Goal: Transaction & Acquisition: Subscribe to service/newsletter

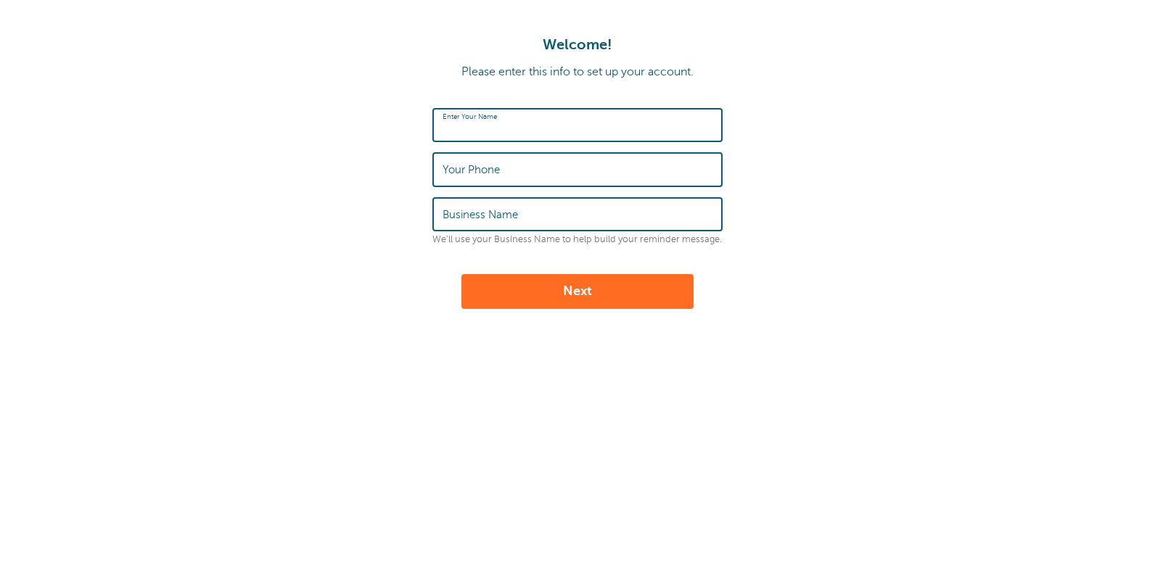
click at [532, 127] on input "Enter Your Name" at bounding box center [577, 125] width 270 height 31
type input "[PERSON_NAME]"
click at [447, 168] on label "Your Phone" at bounding box center [470, 169] width 57 height 13
click at [447, 168] on input "Your Phone" at bounding box center [577, 169] width 270 height 31
type input "07845285827"
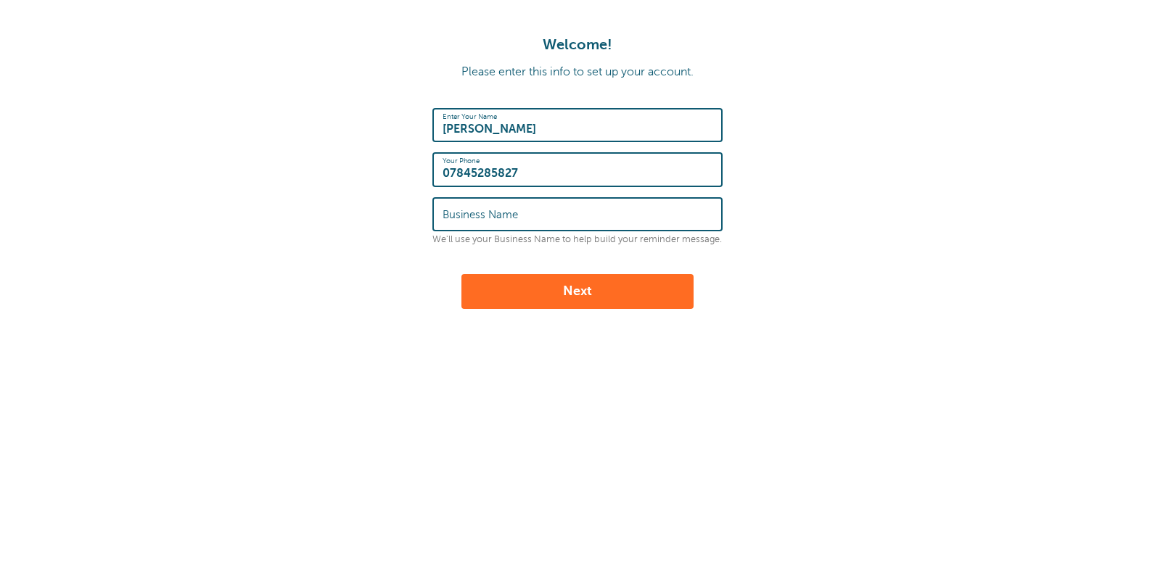
click at [508, 126] on input "Lynne Lea" at bounding box center [577, 125] width 270 height 31
type input "Lynne Learmonth"
click at [452, 221] on input "Business Name" at bounding box center [577, 214] width 270 height 31
type input "Nightingale Counselling"
click at [561, 299] on button "Next" at bounding box center [577, 291] width 232 height 35
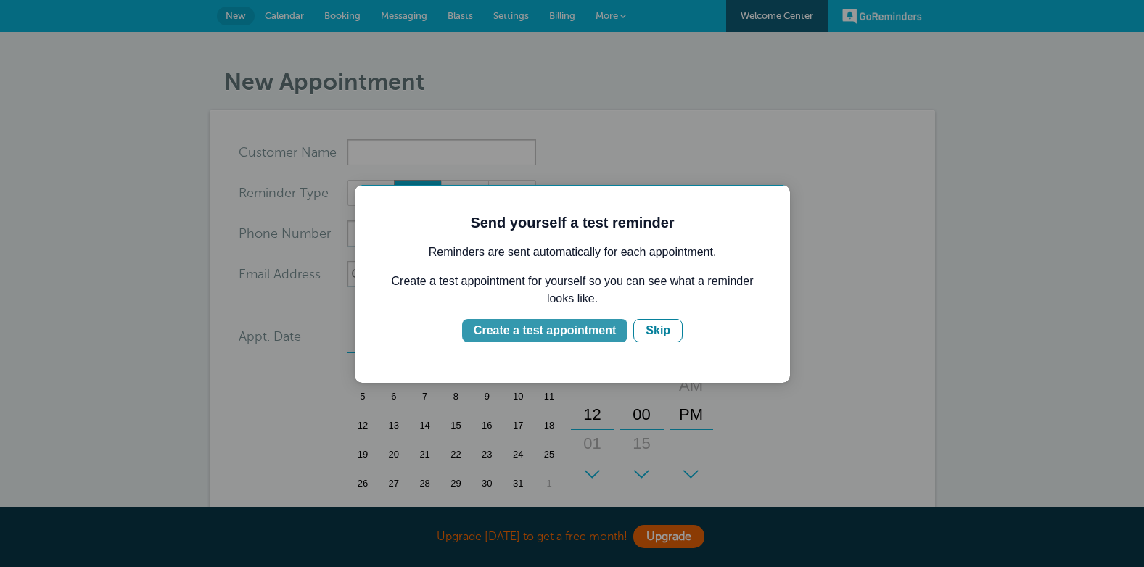
click at [556, 330] on div "Create a test appointment" at bounding box center [545, 330] width 142 height 17
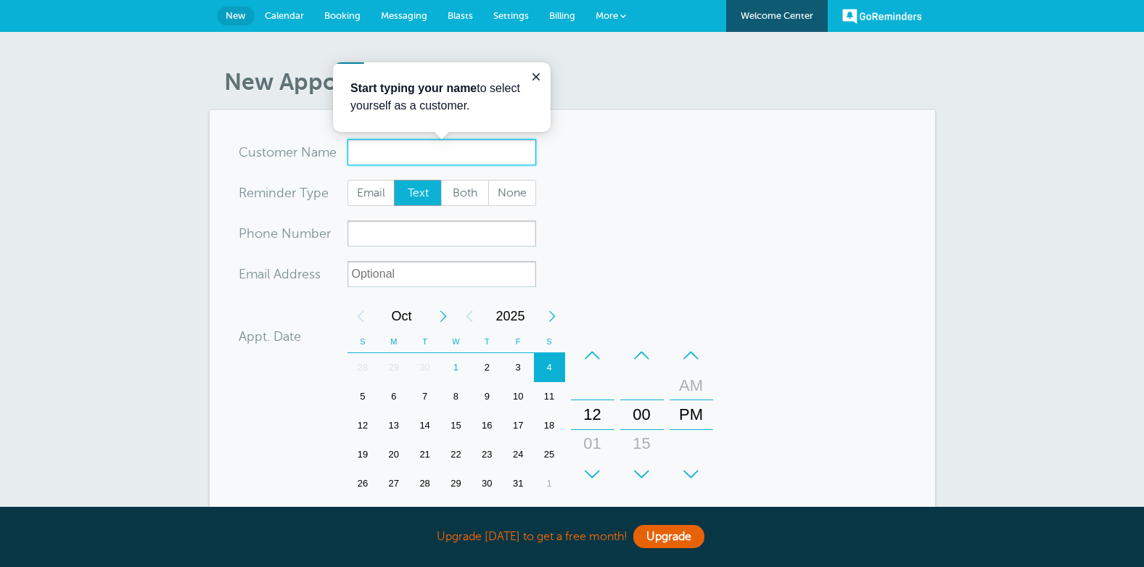
click at [470, 161] on input "x-no-autofill" at bounding box center [441, 152] width 189 height 26
type input "Florence Gray"
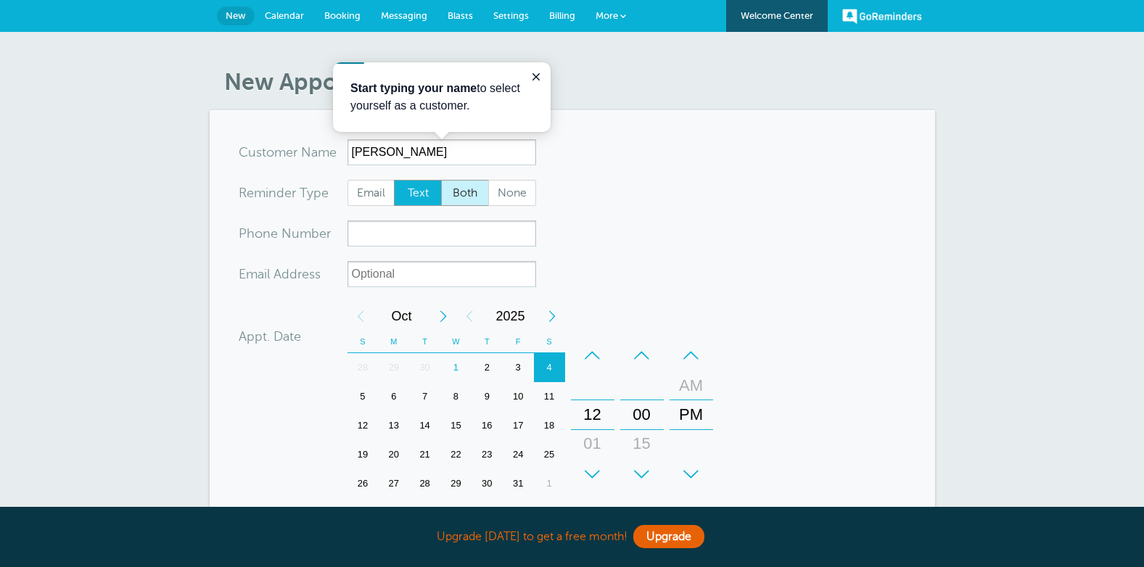
click at [458, 198] on span "Both" at bounding box center [465, 193] width 46 height 25
click at [441, 180] on input "Both" at bounding box center [440, 179] width 1 height 1
radio input "true"
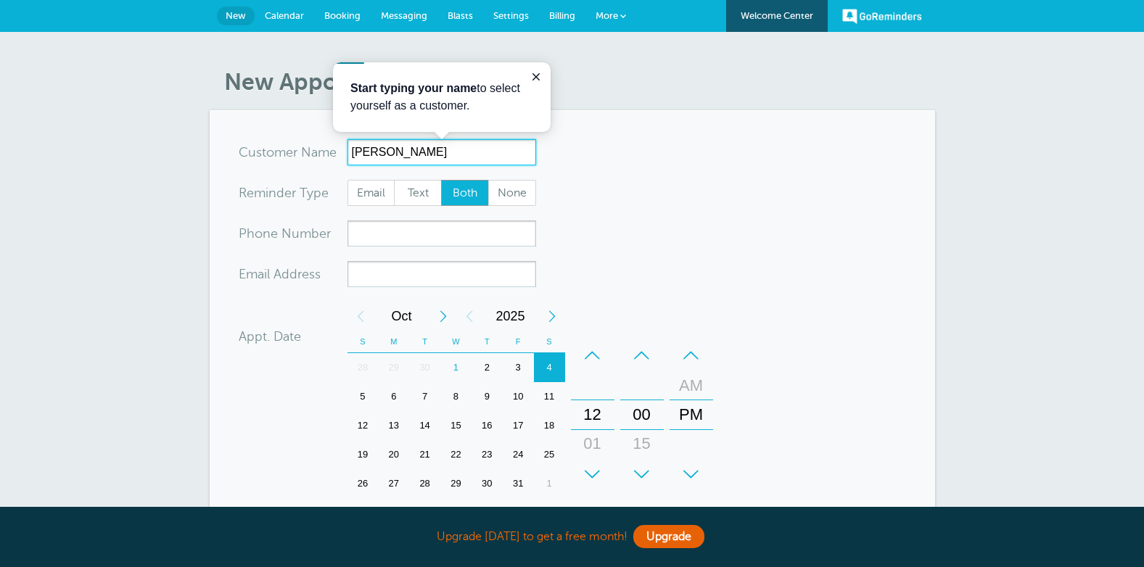
click at [444, 157] on input "Florence Gray" at bounding box center [441, 152] width 189 height 26
type input "F"
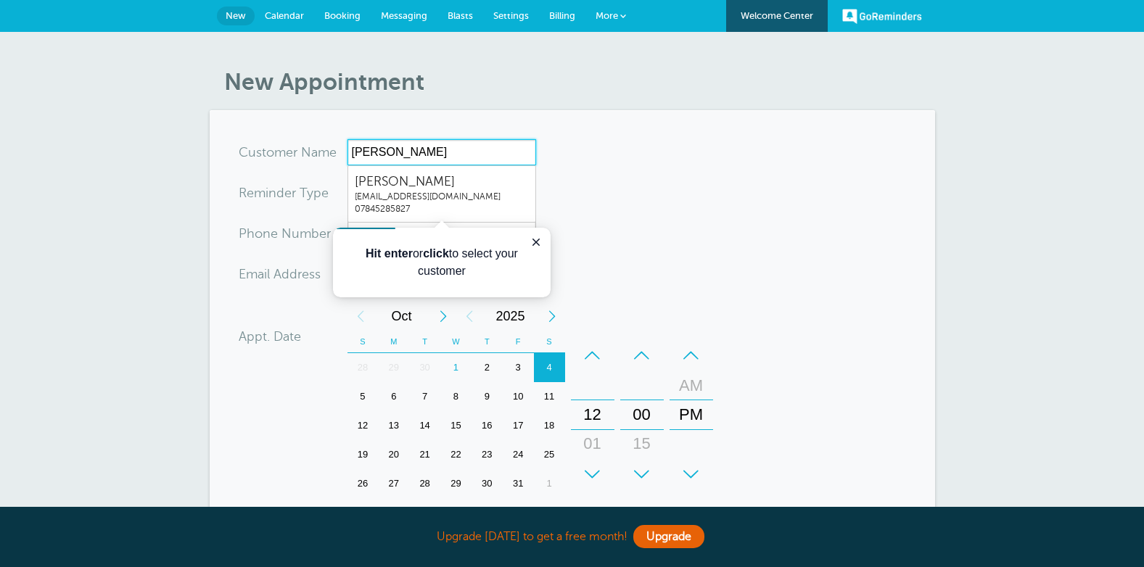
type input "Lynne Learmonth"
radio input "true"
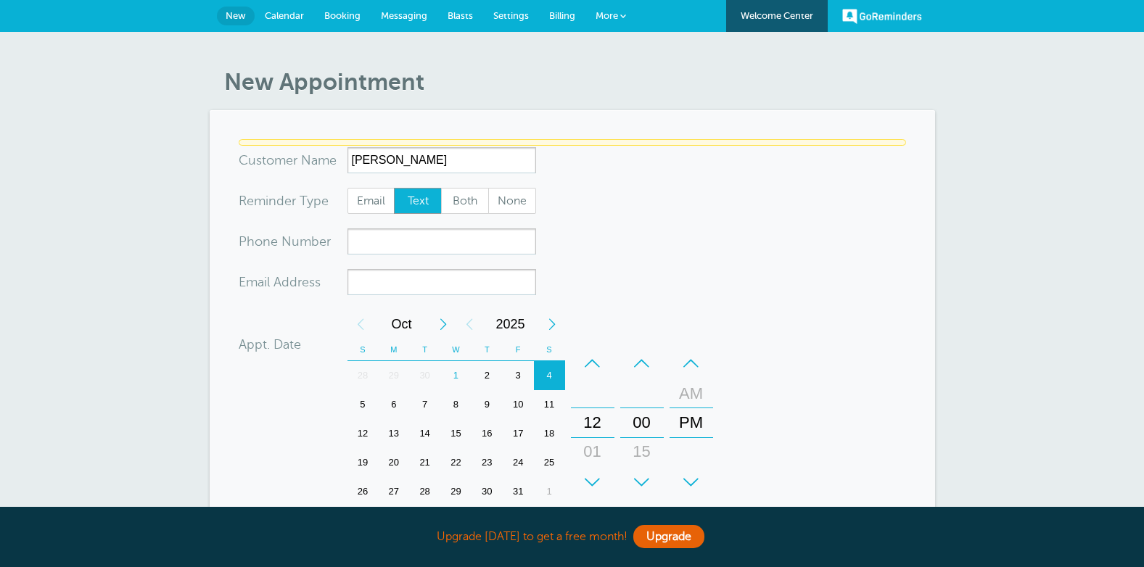
click at [616, 191] on form "You are creating a new customer. To use an existing customer select one from th…" at bounding box center [572, 440] width 667 height 603
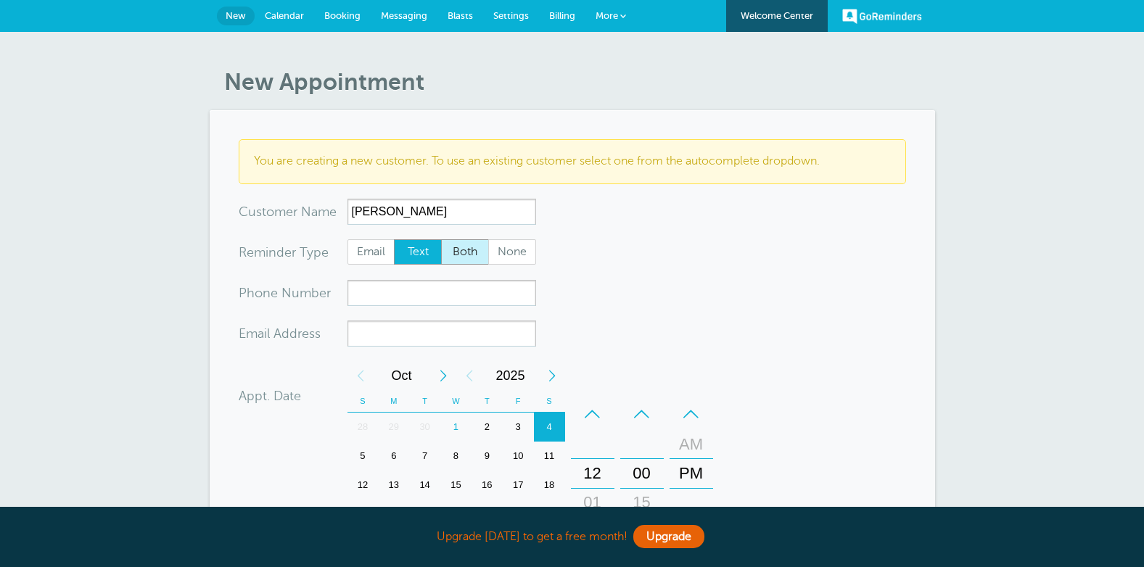
click at [468, 244] on span "Both" at bounding box center [465, 252] width 46 height 25
click at [441, 239] on input "Both" at bounding box center [440, 239] width 1 height 1
radio input "true"
click at [440, 296] on input "xxx-no-autofill" at bounding box center [441, 293] width 189 height 26
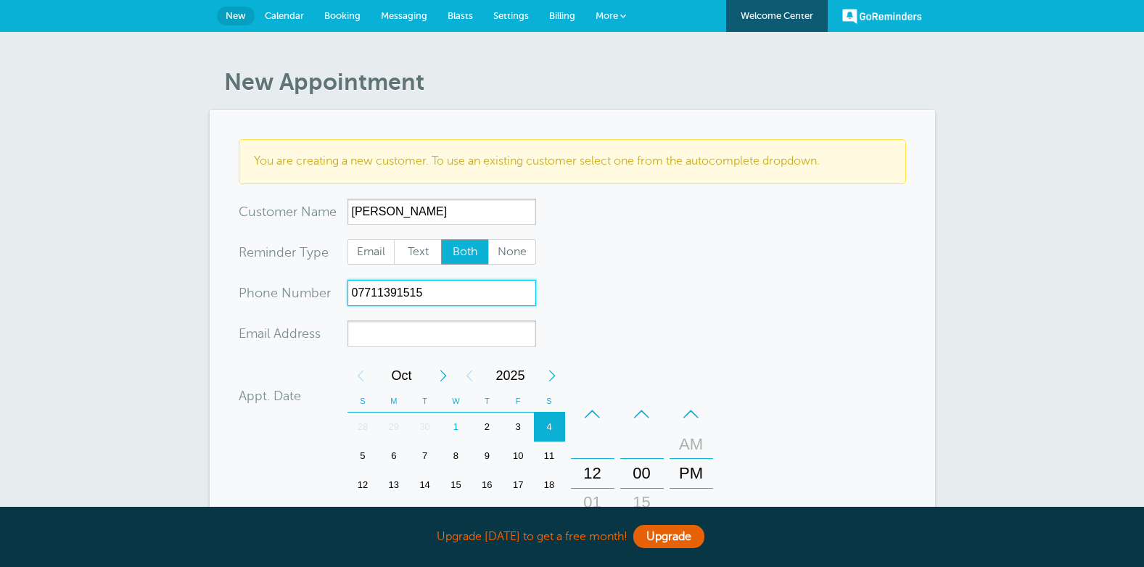
type input "07711391515"
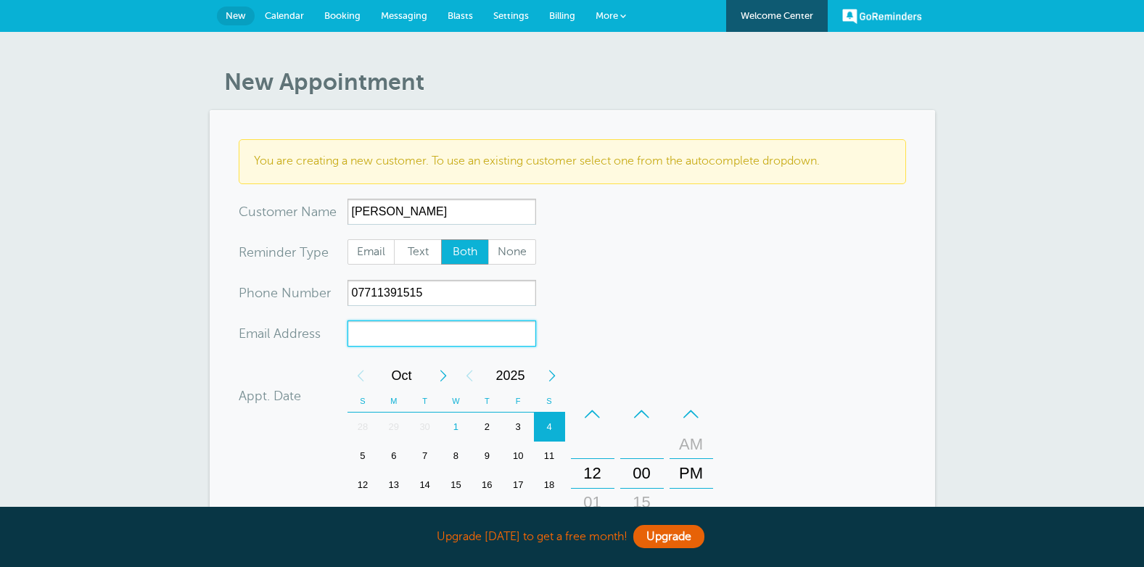
click at [438, 329] on input "xx-no-autofill" at bounding box center [441, 334] width 189 height 26
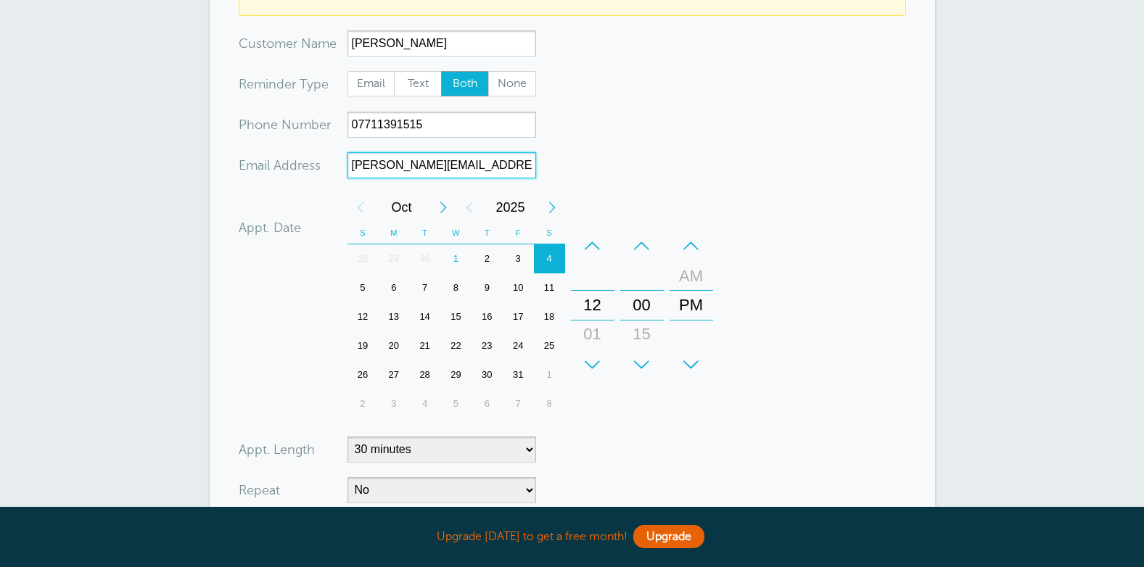
scroll to position [176, 0]
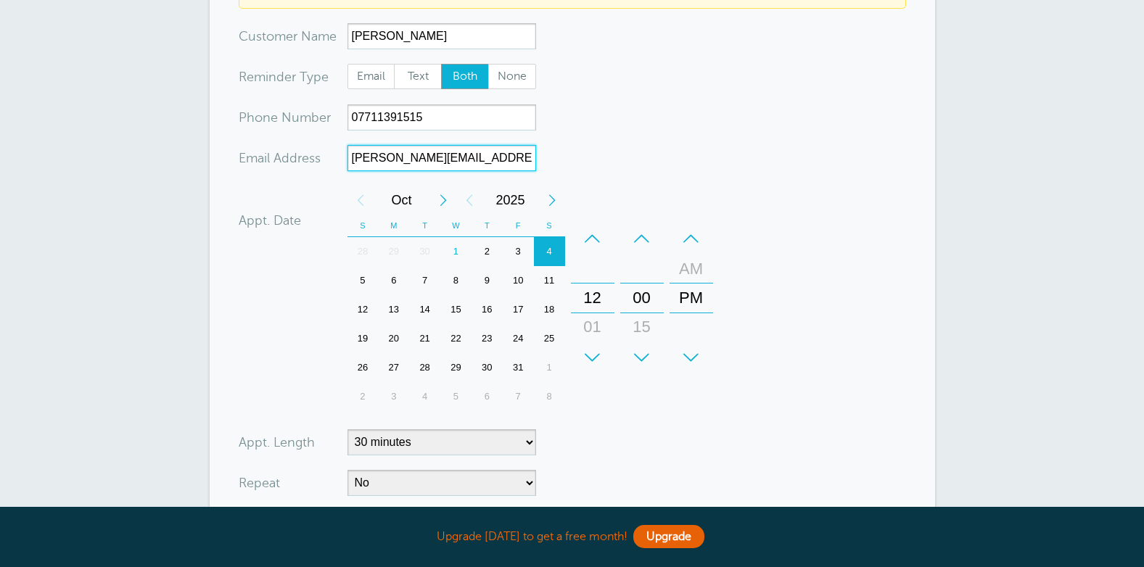
click at [515, 308] on div "17" at bounding box center [518, 309] width 31 height 29
click at [593, 238] on div "–" at bounding box center [593, 238] width 44 height 29
click at [688, 238] on div "–" at bounding box center [691, 238] width 44 height 29
type input "lynne.learmonth@gmail.com"
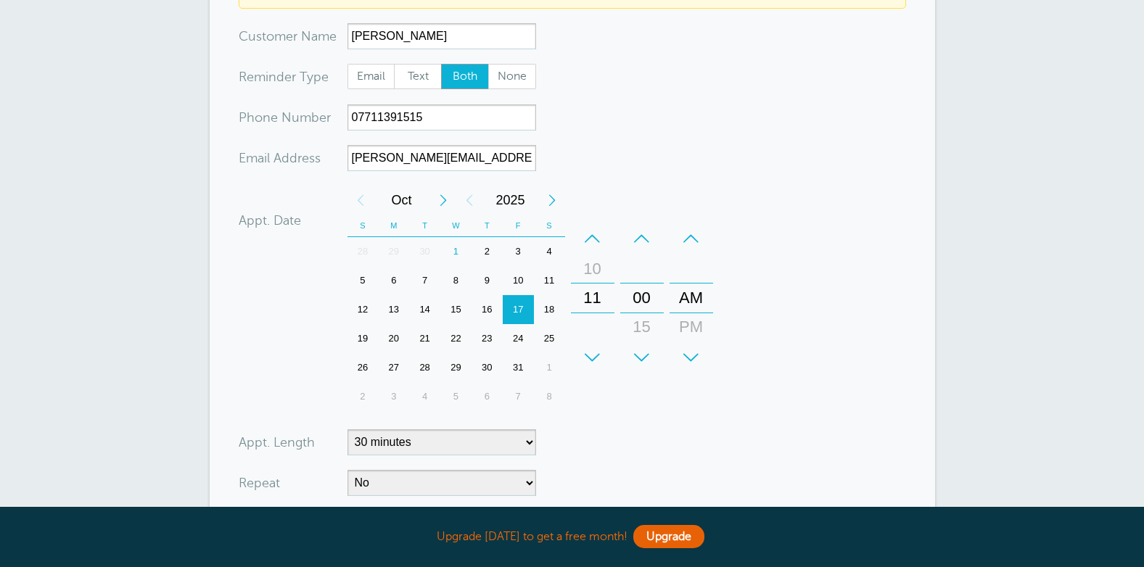
click at [586, 467] on form "You are creating a new customer. To use an existing customer select one from th…" at bounding box center [572, 290] width 667 height 653
click at [529, 442] on select "5 minutes 10 minutes 15 minutes 20 minutes 25 minutes 30 minutes 35 minutes 40 …" at bounding box center [441, 442] width 189 height 26
select select "60"
click at [347, 429] on select "5 minutes 10 minutes 15 minutes 20 minutes 25 minutes 30 minutes 35 minutes 40 …" at bounding box center [441, 442] width 189 height 26
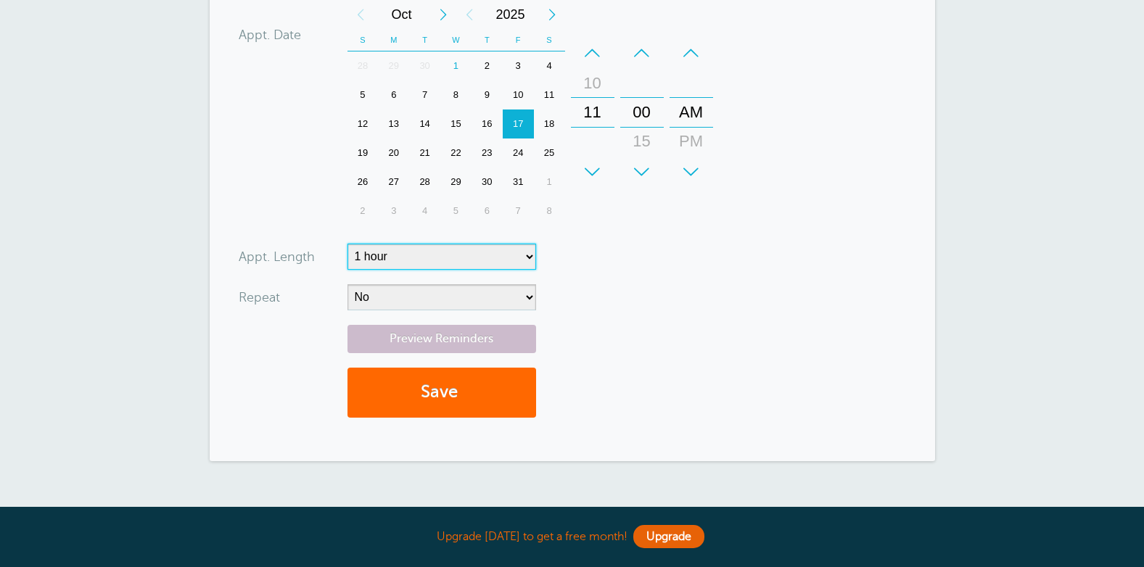
scroll to position [388, 0]
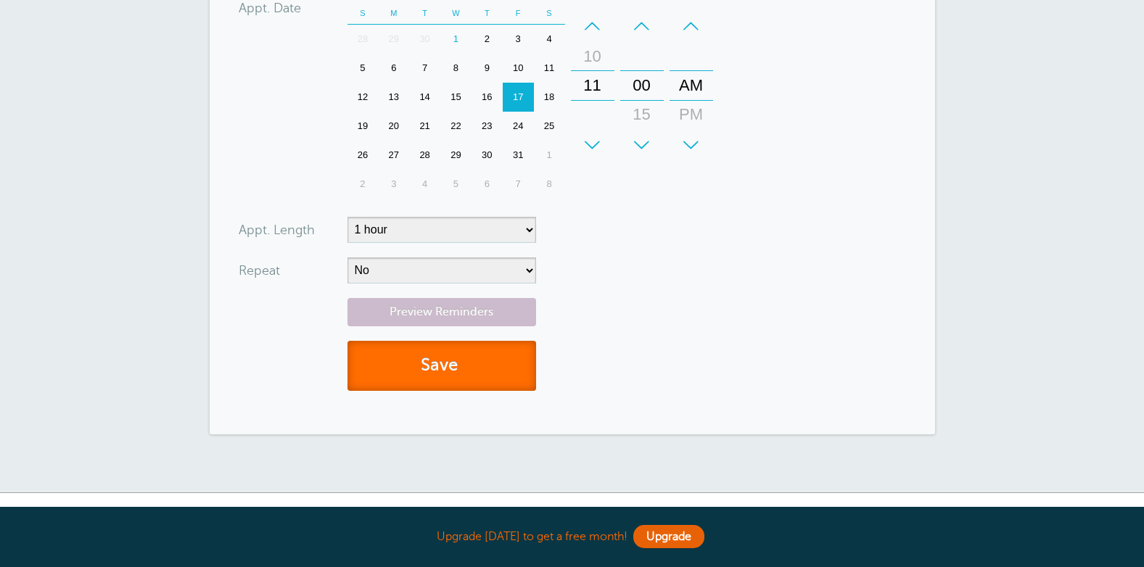
click at [476, 365] on button "Save" at bounding box center [441, 366] width 189 height 50
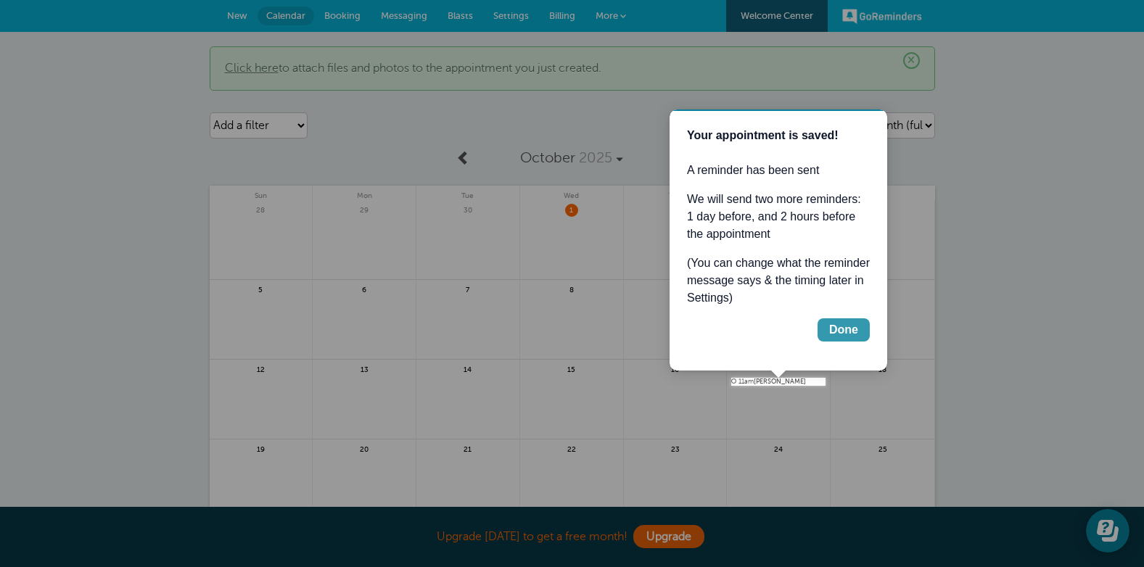
click at [842, 334] on div "Done" at bounding box center [843, 329] width 29 height 17
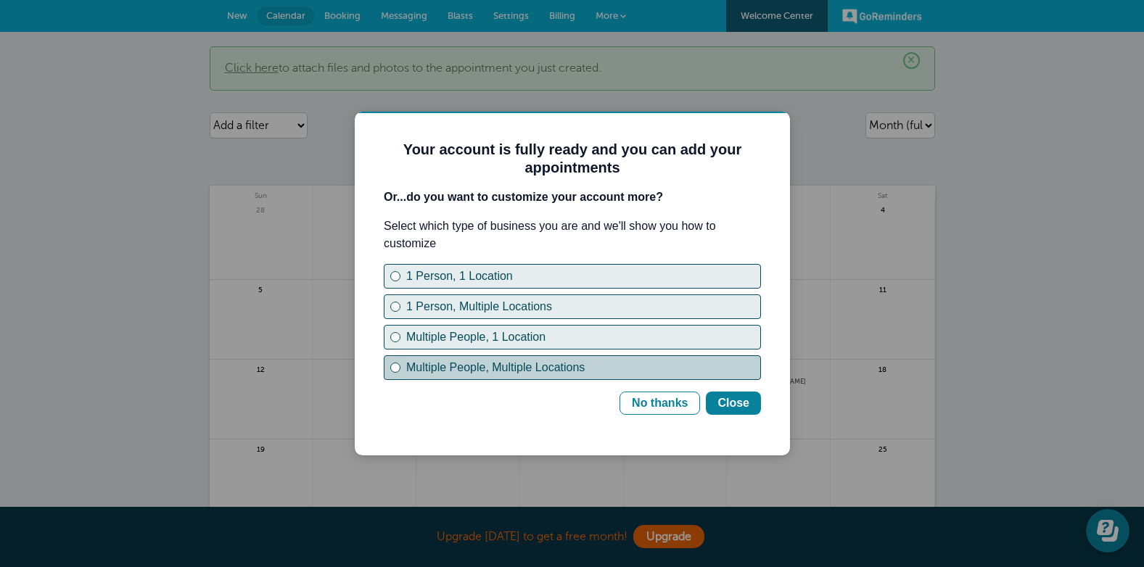
click at [392, 363] on div "Multiple People, Multiple Locations" at bounding box center [395, 368] width 10 height 10
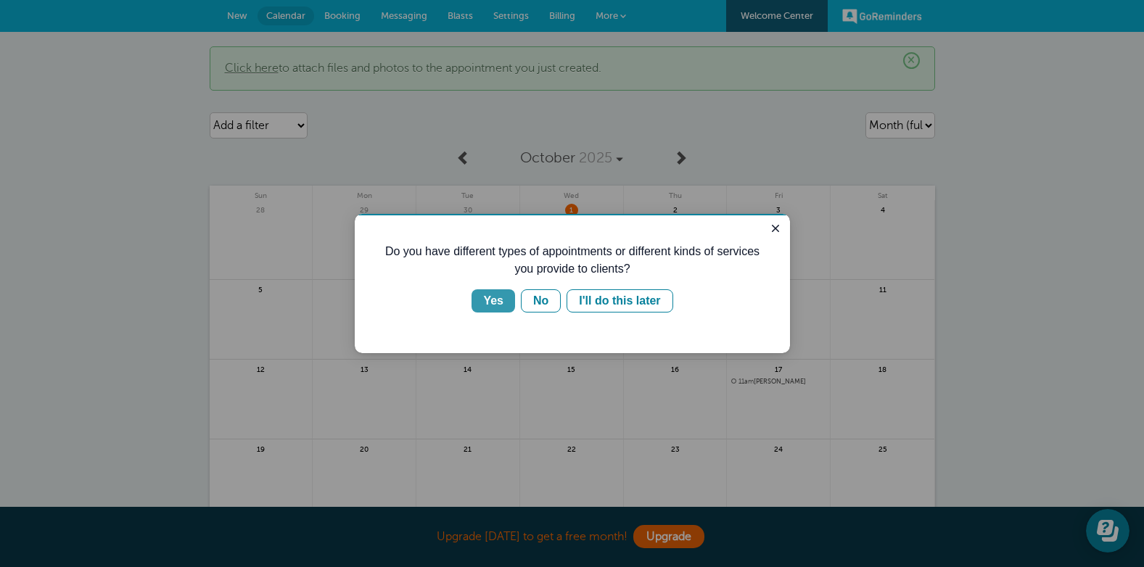
click at [495, 302] on div "Yes" at bounding box center [493, 300] width 20 height 17
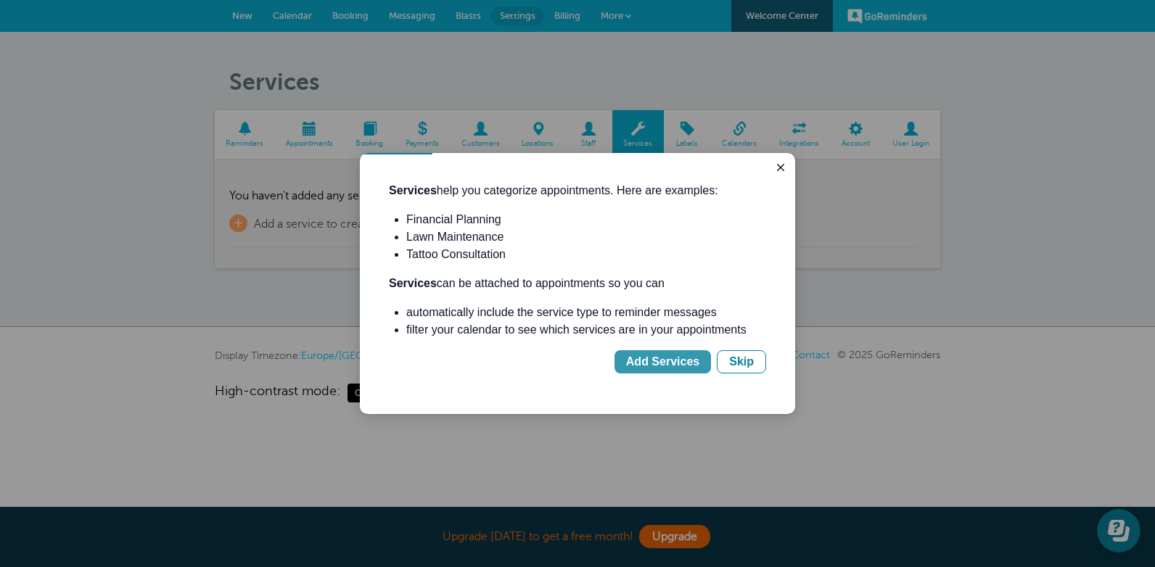
click at [669, 366] on div "Add Services" at bounding box center [662, 361] width 73 height 17
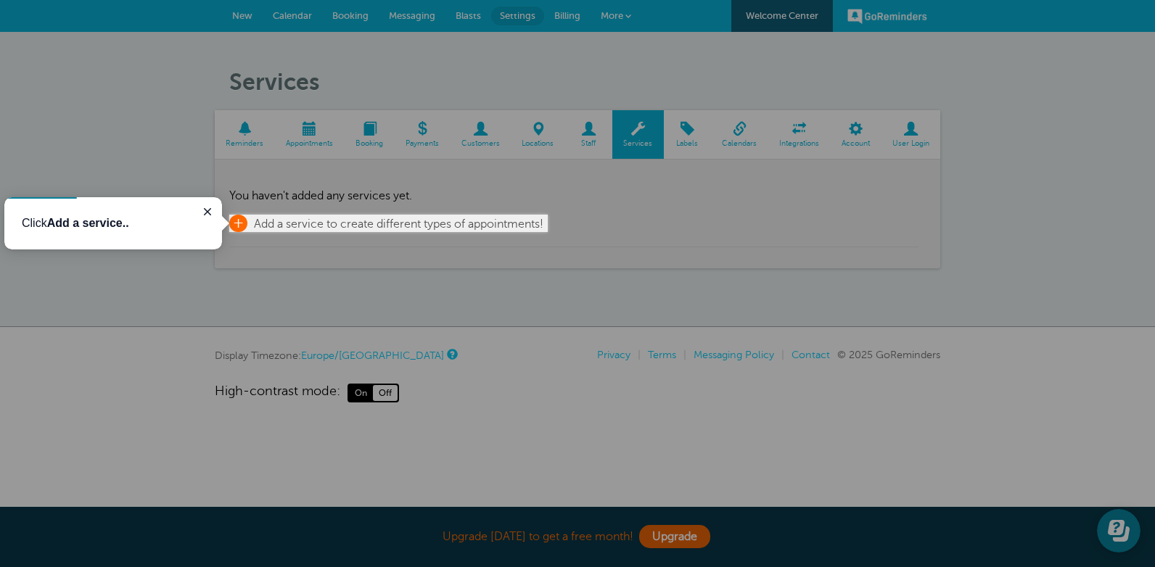
click at [244, 223] on span "+" at bounding box center [238, 223] width 18 height 17
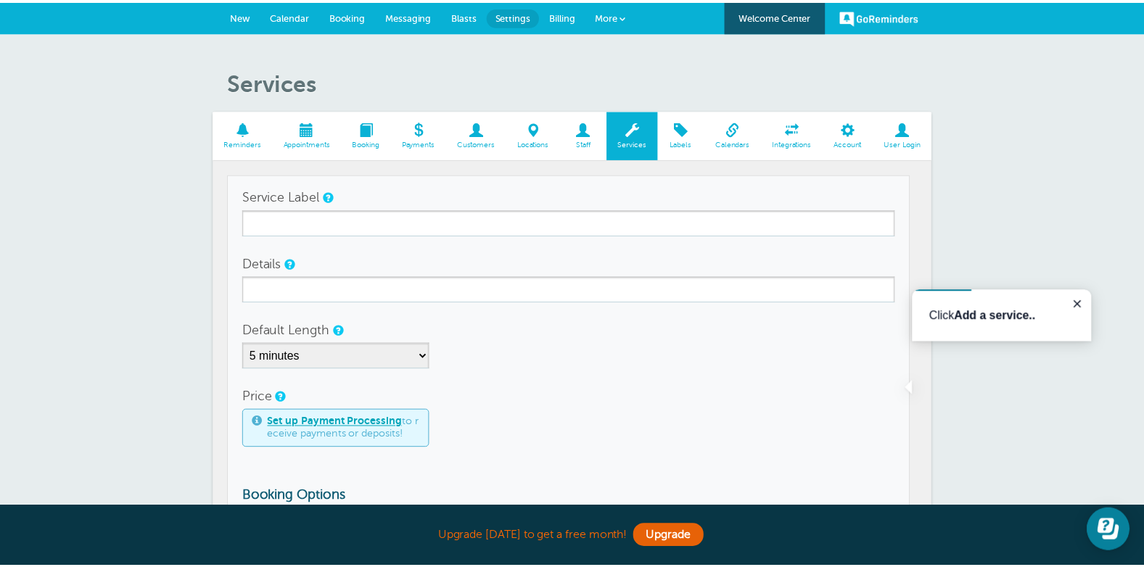
scroll to position [46, 0]
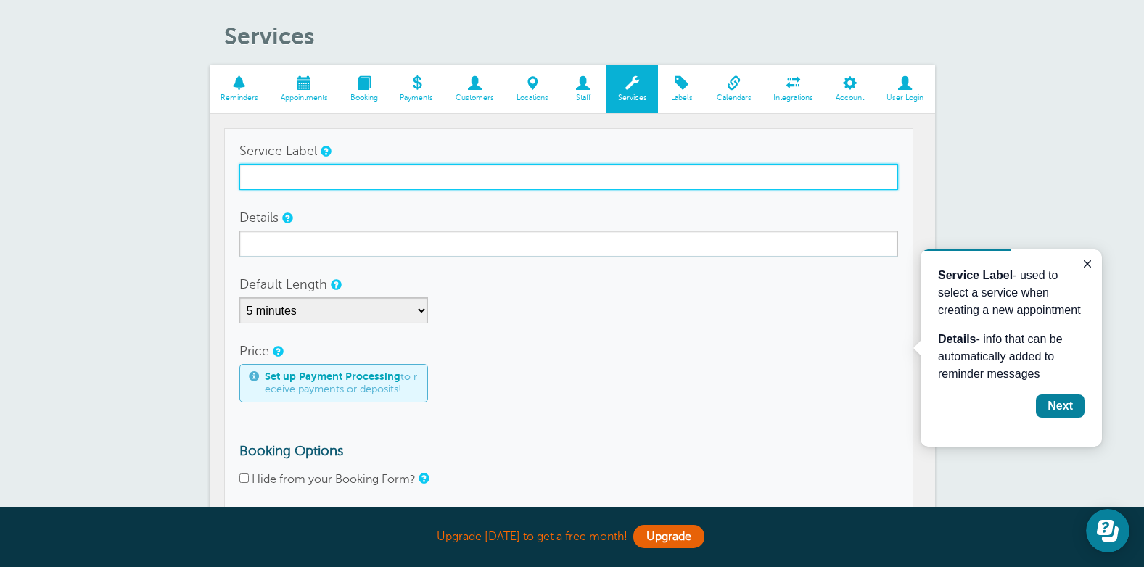
click at [341, 183] on input "Service Label" at bounding box center [568, 177] width 658 height 26
type input "Couple's counselling"
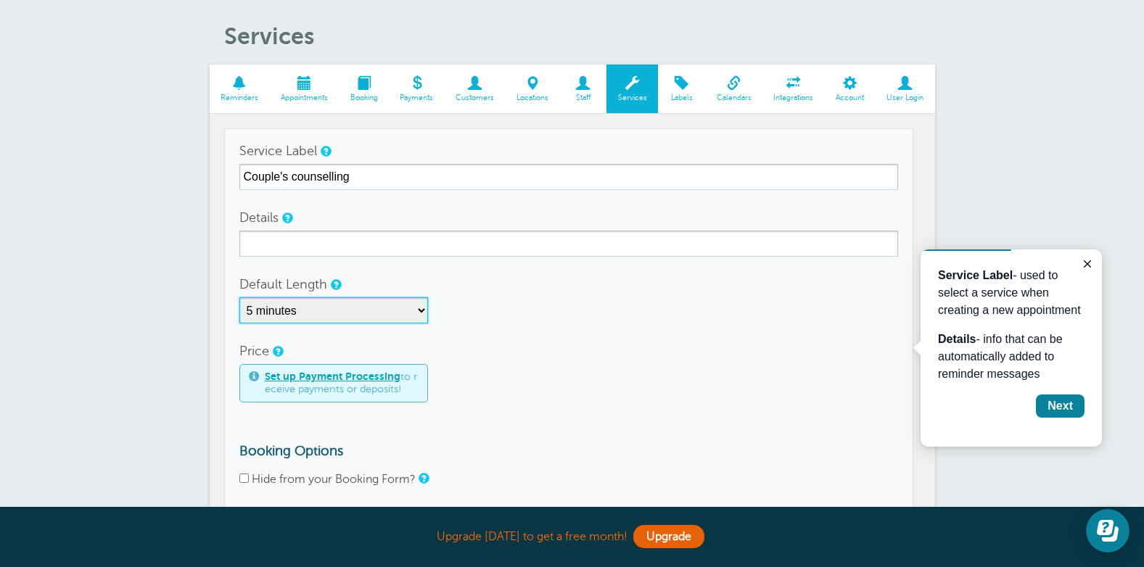
click at [417, 310] on select "5 minutes 10 minutes 15 minutes 20 minutes 25 minutes 30 minutes 35 minutes 40 …" at bounding box center [333, 310] width 189 height 26
select select "60"
click at [239, 297] on select "5 minutes 10 minutes 15 minutes 20 minutes 25 minutes 30 minutes 35 minutes 40 …" at bounding box center [333, 310] width 189 height 26
click at [356, 379] on link "Set up Payment Processing" at bounding box center [333, 377] width 136 height 12
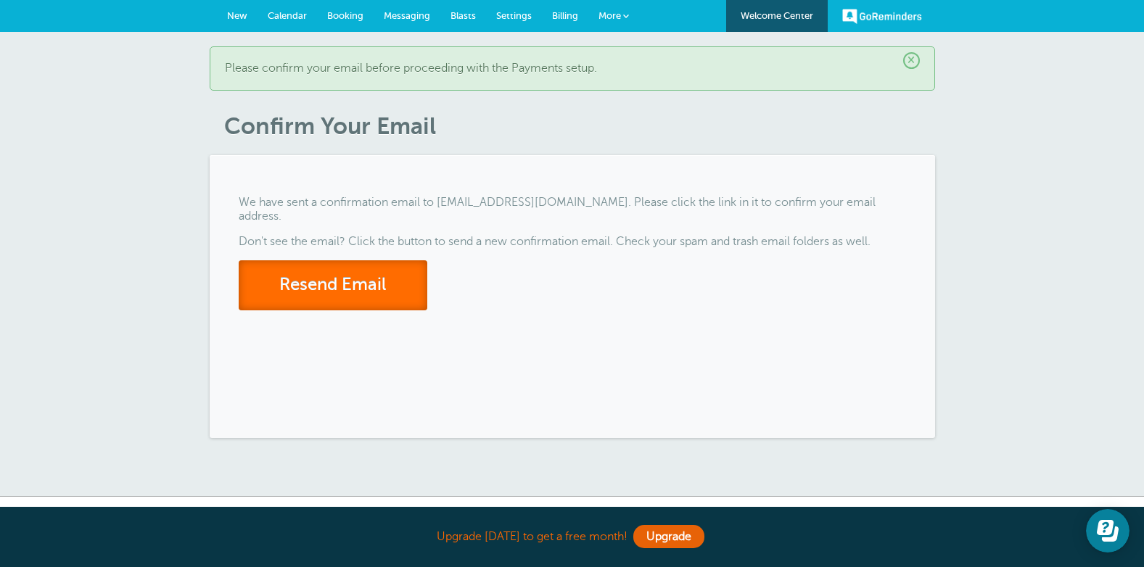
click at [306, 282] on button "Resend Email" at bounding box center [333, 285] width 189 height 50
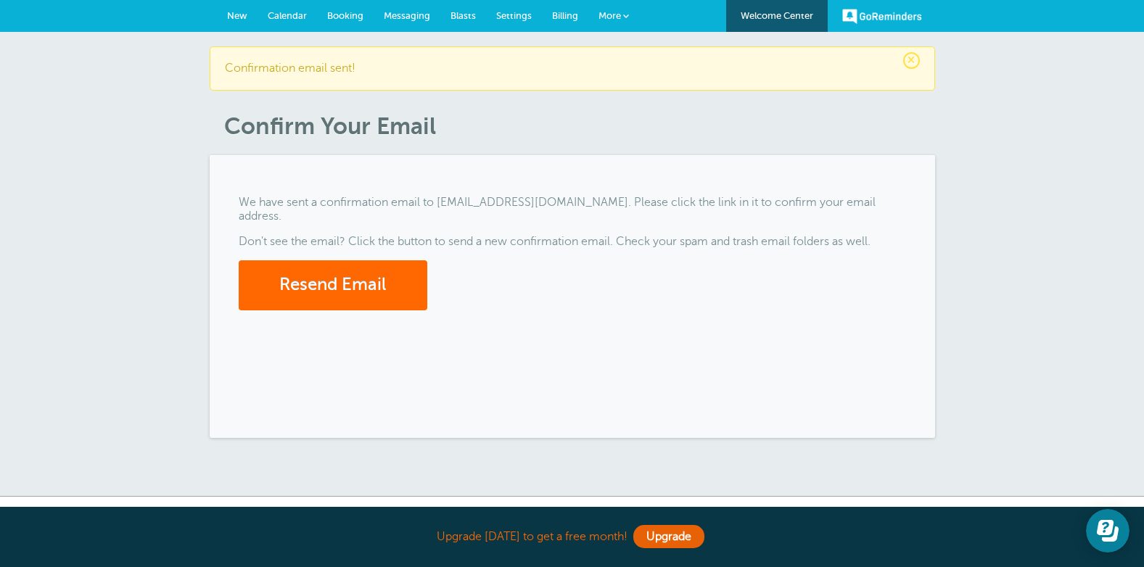
click at [918, 59] on span "×" at bounding box center [911, 60] width 17 height 17
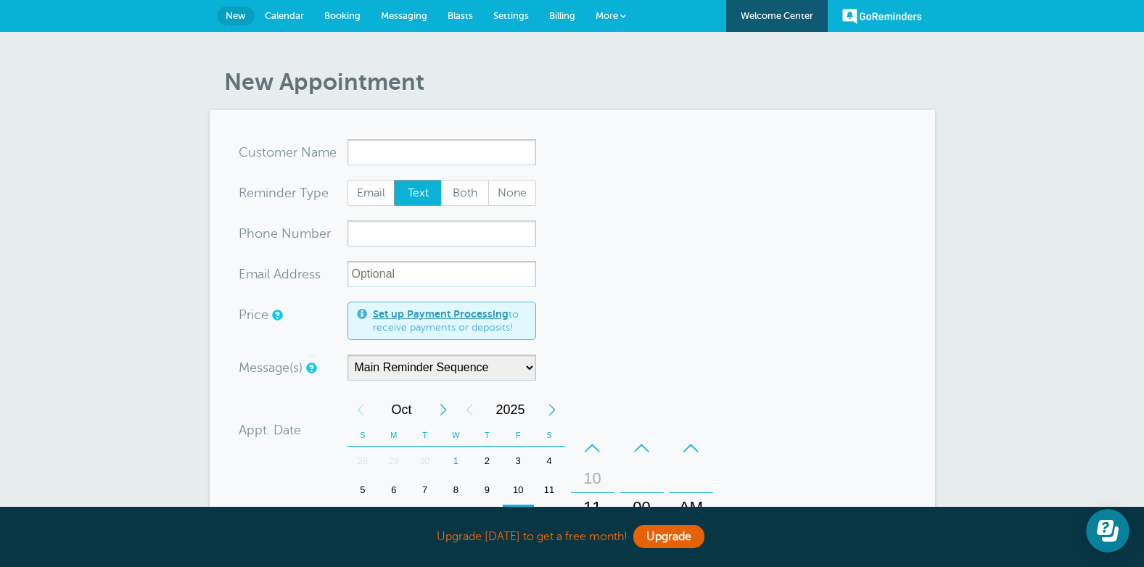
click at [563, 16] on span "Billing" at bounding box center [562, 15] width 26 height 11
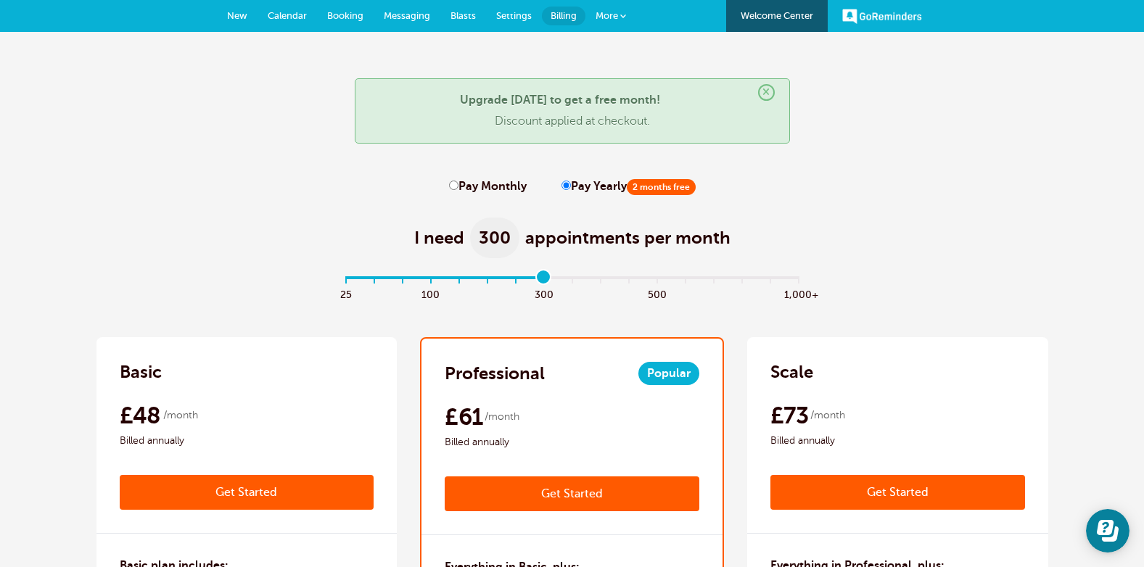
drag, startPoint x: 348, startPoint y: 284, endPoint x: 548, endPoint y: 292, distance: 199.6
type input "7"
click at [548, 281] on input "range" at bounding box center [571, 279] width 469 height 3
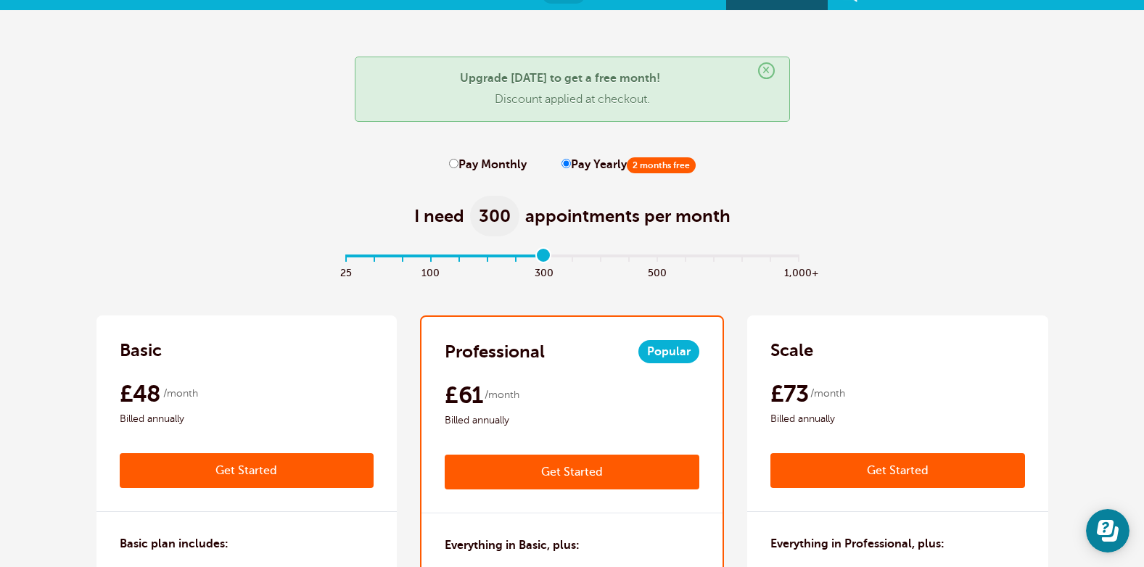
scroll to position [36, 0]
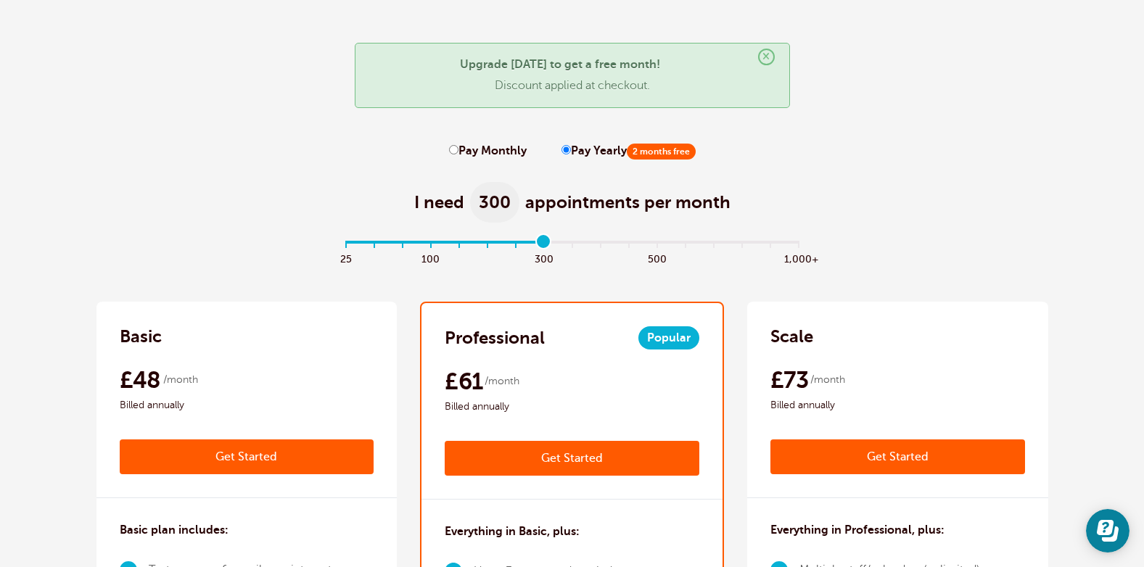
click at [461, 150] on label "Pay Monthly" at bounding box center [488, 151] width 78 height 14
click at [458, 150] on input "Pay Monthly" at bounding box center [453, 149] width 9 height 9
radio input "true"
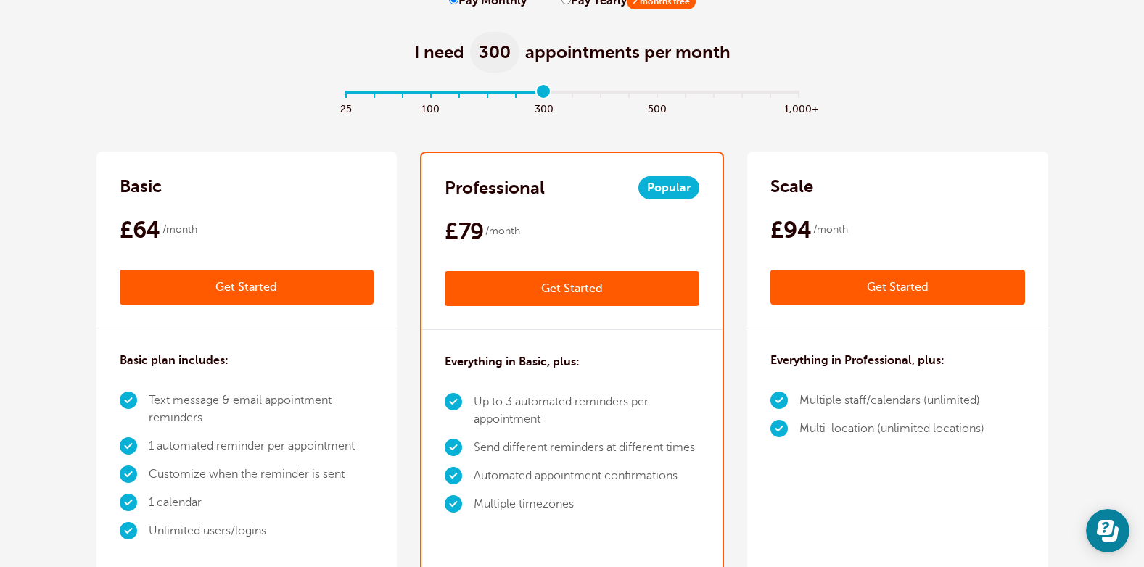
scroll to position [0, 0]
